Goal: Find specific page/section: Find specific page/section

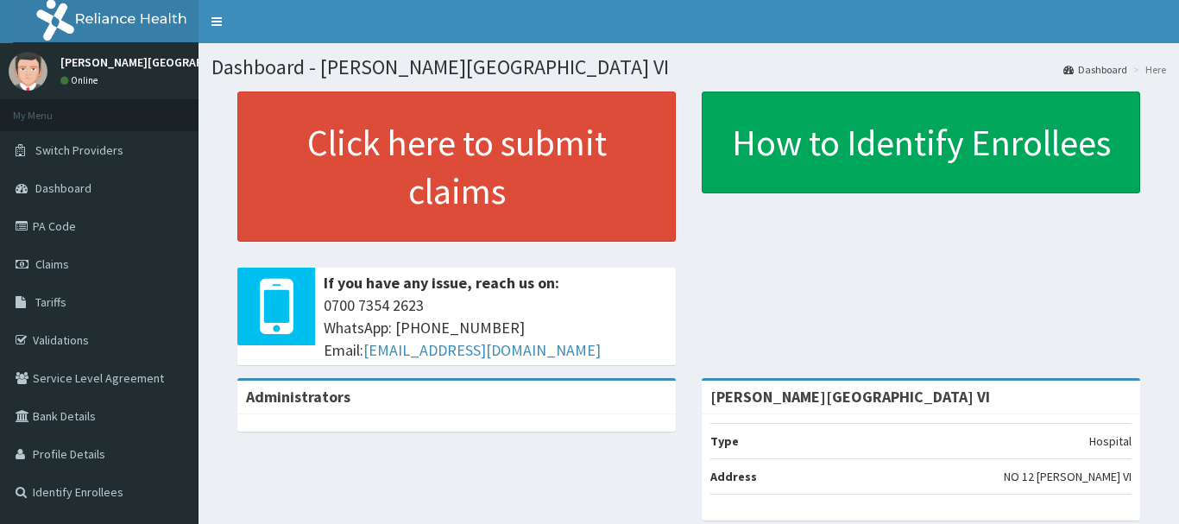
click at [77, 264] on link "Claims" at bounding box center [99, 264] width 198 height 38
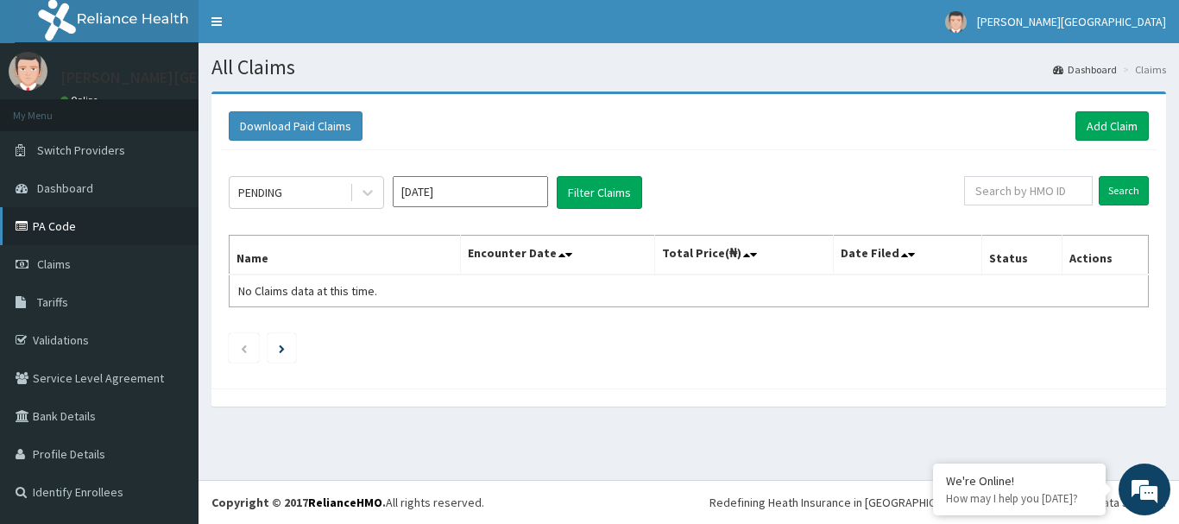
click at [66, 227] on link "PA Code" at bounding box center [99, 226] width 198 height 38
